Goal: Task Accomplishment & Management: Complete application form

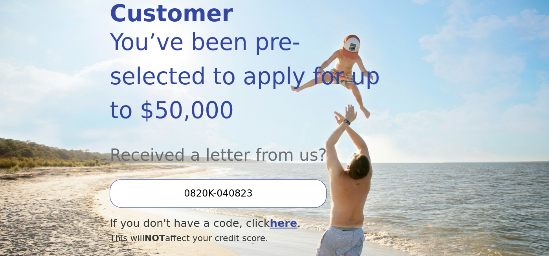
scroll to position [129, 0]
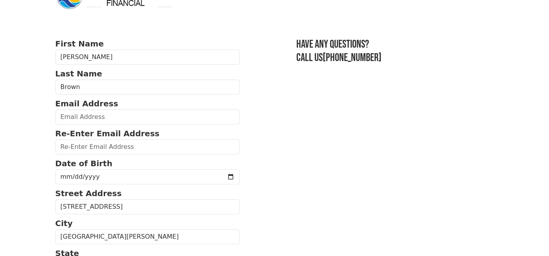
scroll to position [4, 0]
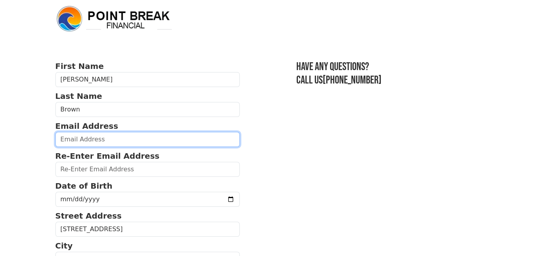
click at [122, 134] on input "email" at bounding box center [147, 139] width 185 height 15
type input "[EMAIL_ADDRESS][DOMAIN_NAME]"
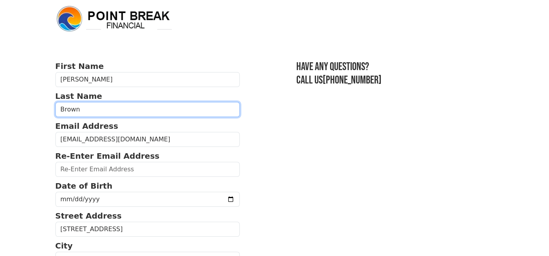
type input "[PERSON_NAME]"
type input "[EMAIL_ADDRESS][DOMAIN_NAME]"
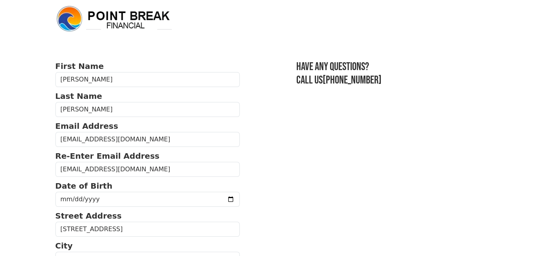
type input "95742"
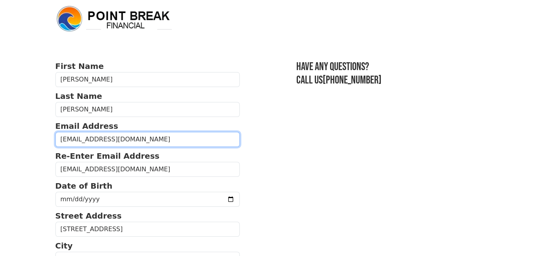
type input "[PHONE_NUMBER]"
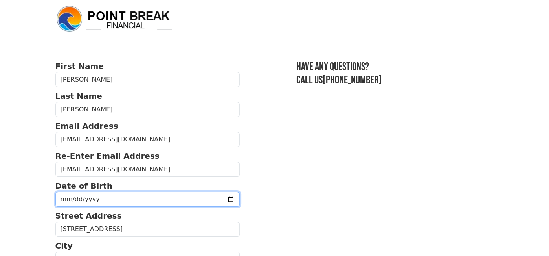
click at [212, 199] on input "date" at bounding box center [147, 199] width 185 height 15
click at [148, 197] on input "date" at bounding box center [147, 199] width 185 height 15
type input "[DATE]"
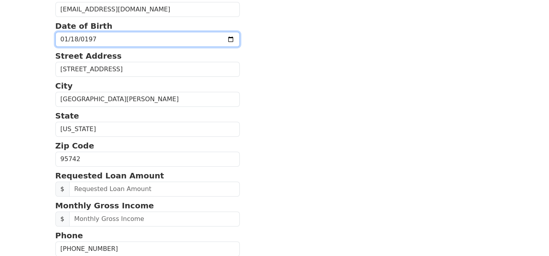
scroll to position [165, 0]
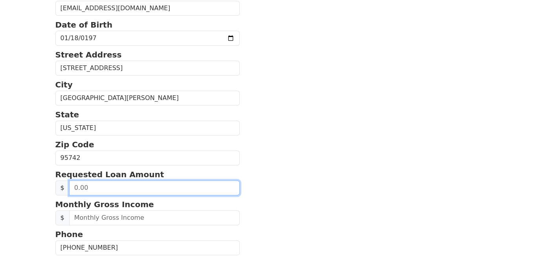
click at [150, 187] on input "text" at bounding box center [154, 187] width 171 height 15
type input "1.00"
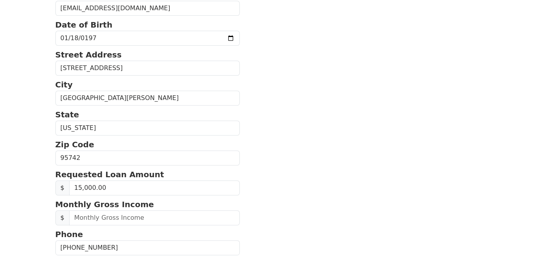
click at [366, 171] on section "First Name [PERSON_NAME] Last Name [PERSON_NAME] Email Address [EMAIL_ADDRESS][…" at bounding box center [274, 156] width 439 height 514
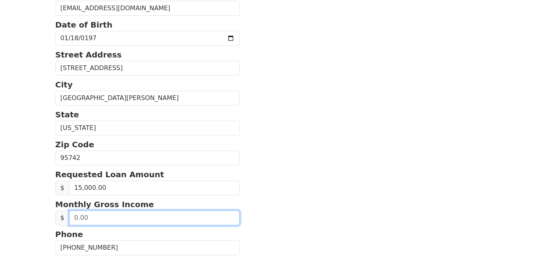
click at [160, 214] on input "text" at bounding box center [154, 217] width 171 height 15
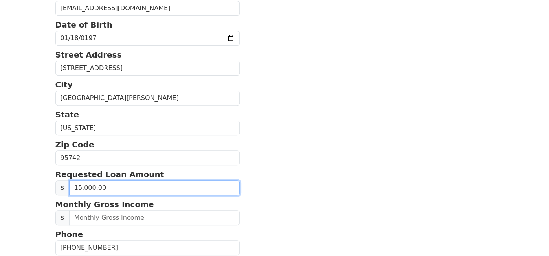
click at [214, 182] on input "15,000.00" at bounding box center [154, 187] width 171 height 15
type input "8,000.00"
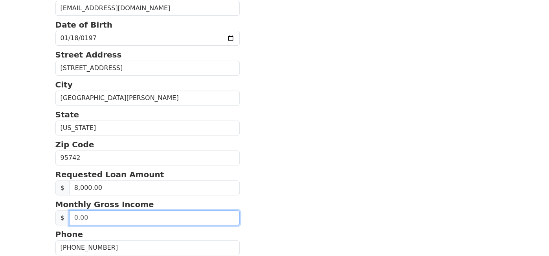
click at [127, 220] on input "text" at bounding box center [154, 217] width 171 height 15
type input "5.00"
type input "6,100.00"
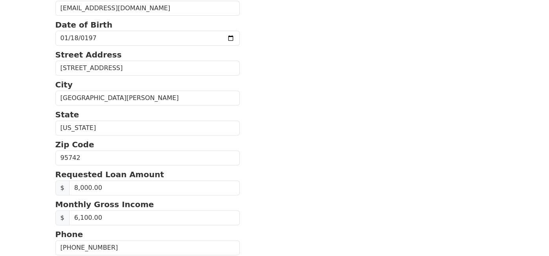
click at [146, 223] on form "First Name [PERSON_NAME] Last Name [PERSON_NAME] Email Address [EMAIL_ADDRESS][…" at bounding box center [147, 156] width 185 height 514
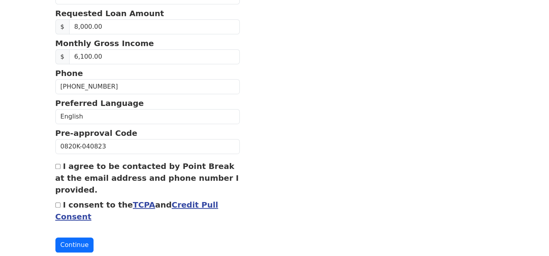
scroll to position [327, 0]
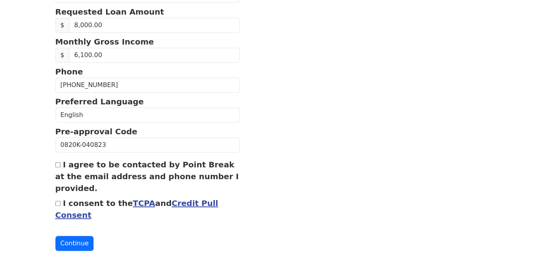
click at [56, 162] on input "I agree to be contacted by Point Break at the email address and phone number I …" at bounding box center [57, 164] width 5 height 5
checkbox input "true"
click at [57, 202] on input "I consent to the TCPA and Credit Pull Consent" at bounding box center [57, 203] width 5 height 5
checkbox input "true"
click at [72, 237] on button "Continue" at bounding box center [74, 243] width 39 height 15
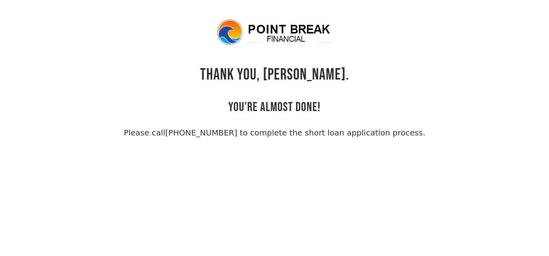
scroll to position [18, 0]
